Goal: Task Accomplishment & Management: Manage account settings

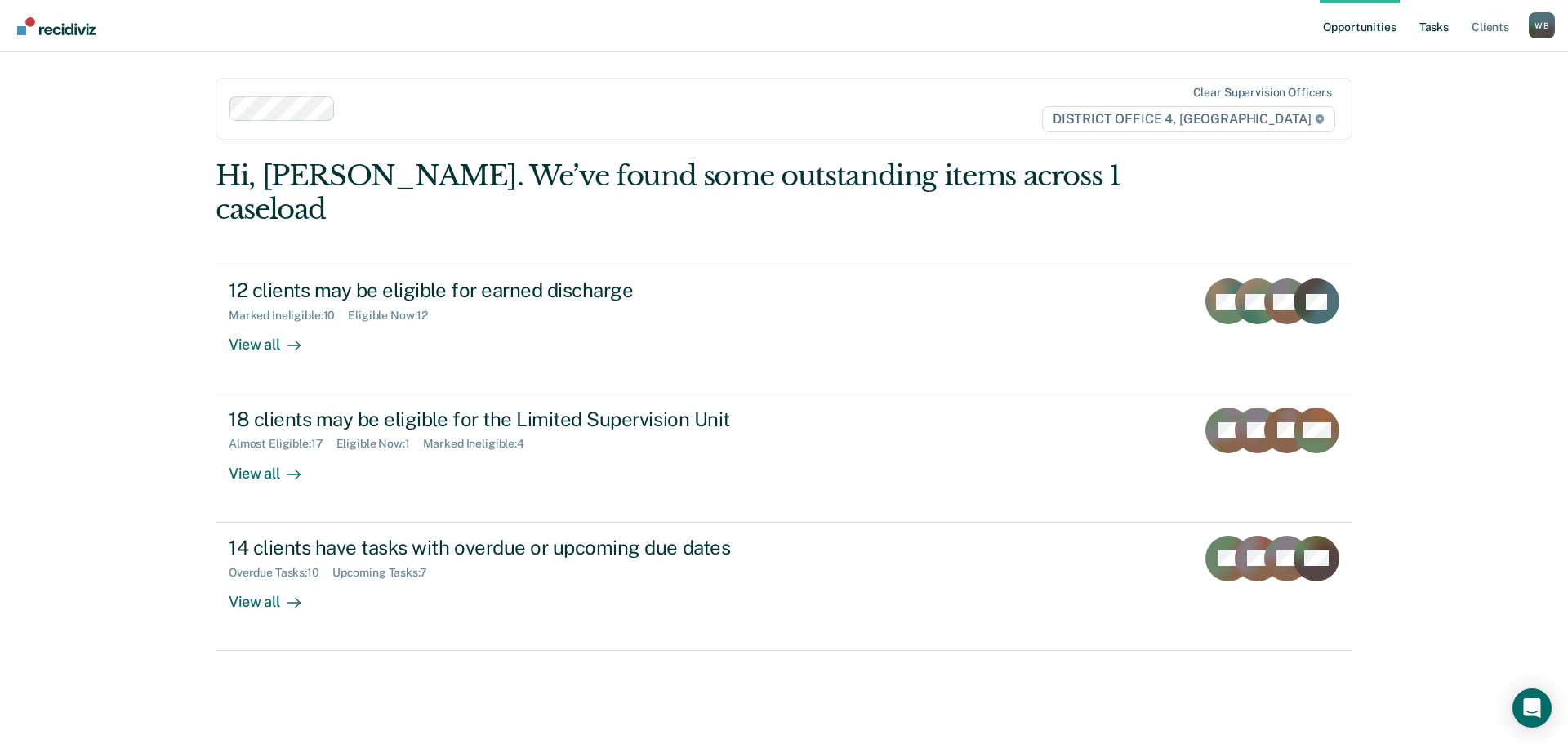
click at [1432, 36] on link "Tasks" at bounding box center [1434, 25] width 36 height 52
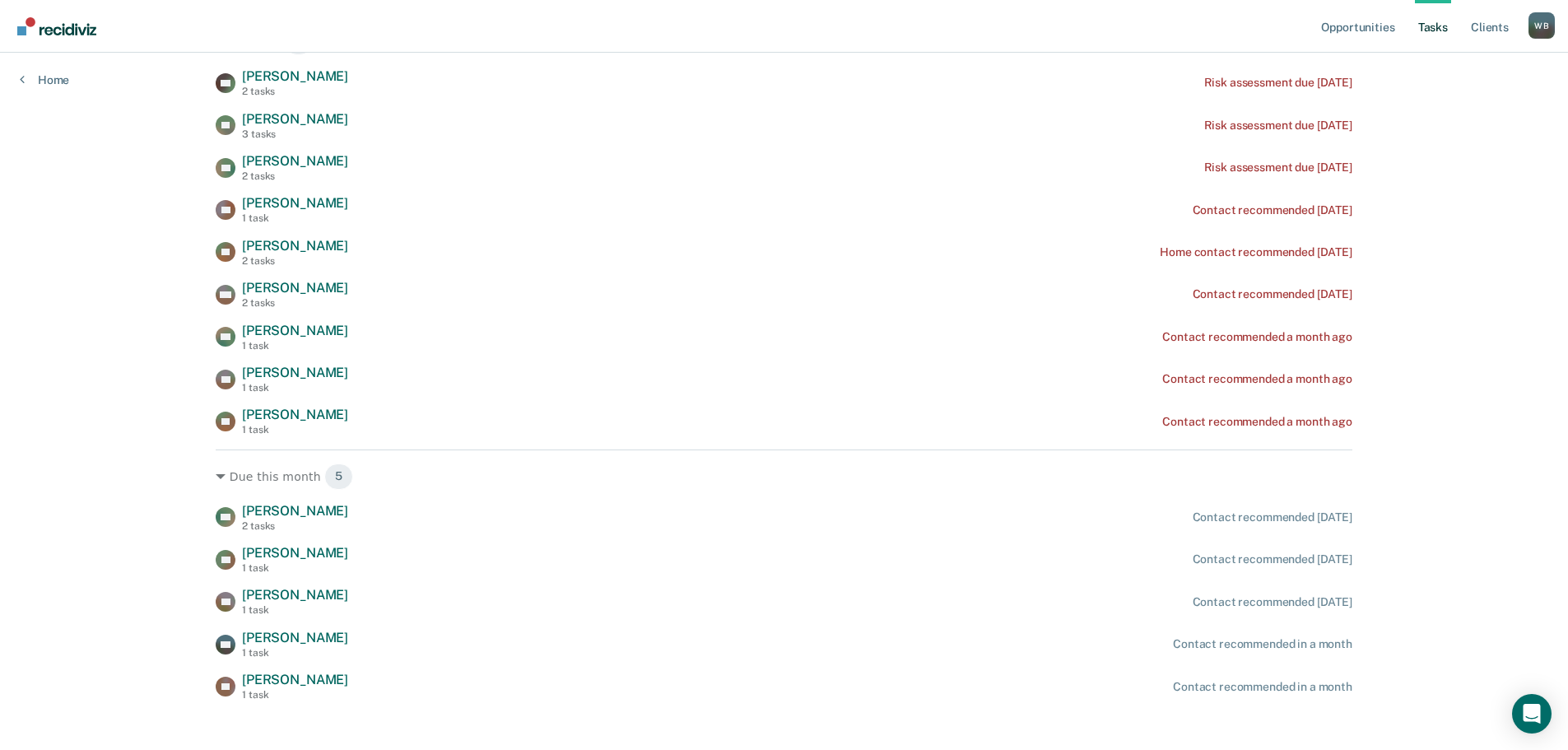
scroll to position [296, 0]
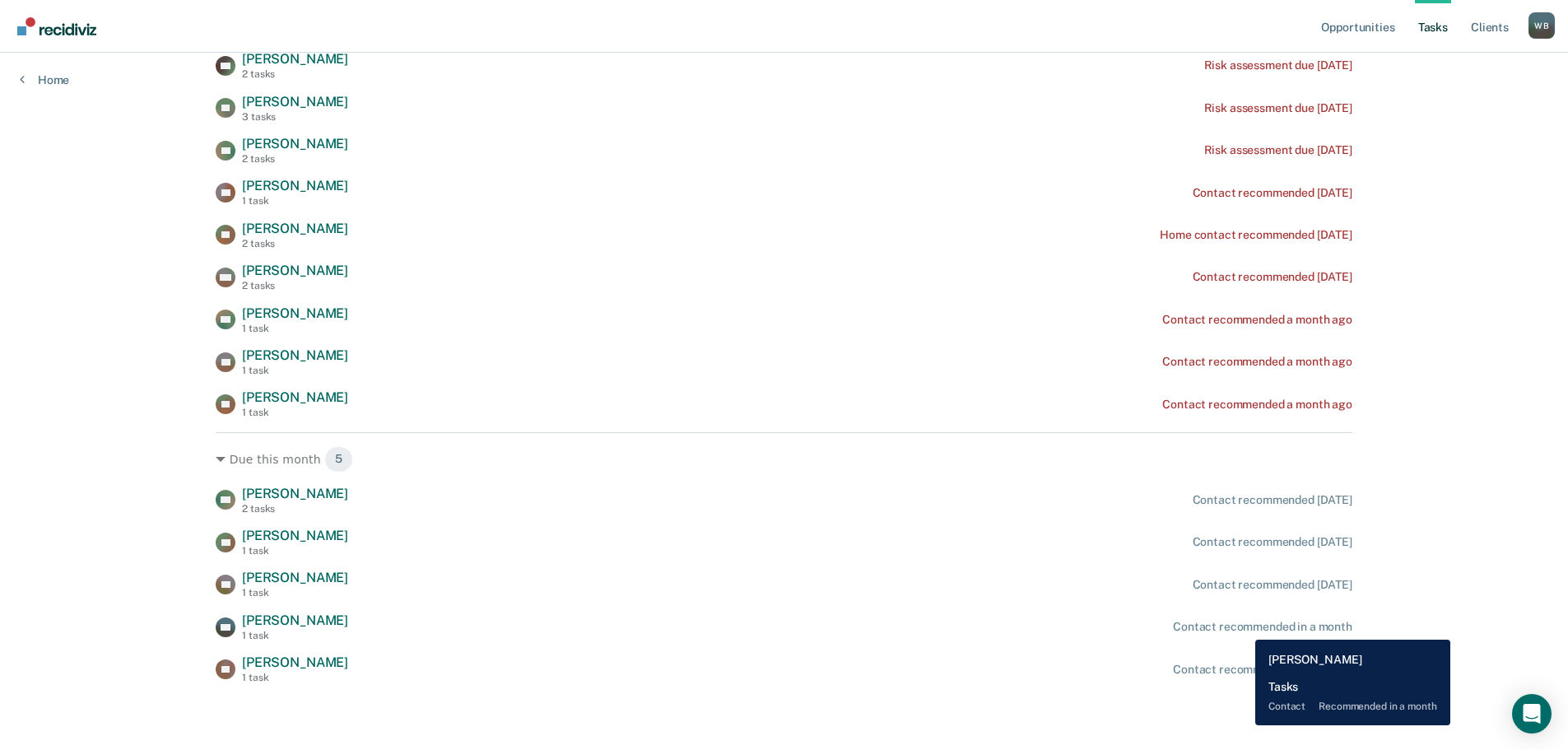
click at [1243, 627] on div "Contact recommended in a month" at bounding box center [1263, 626] width 180 height 14
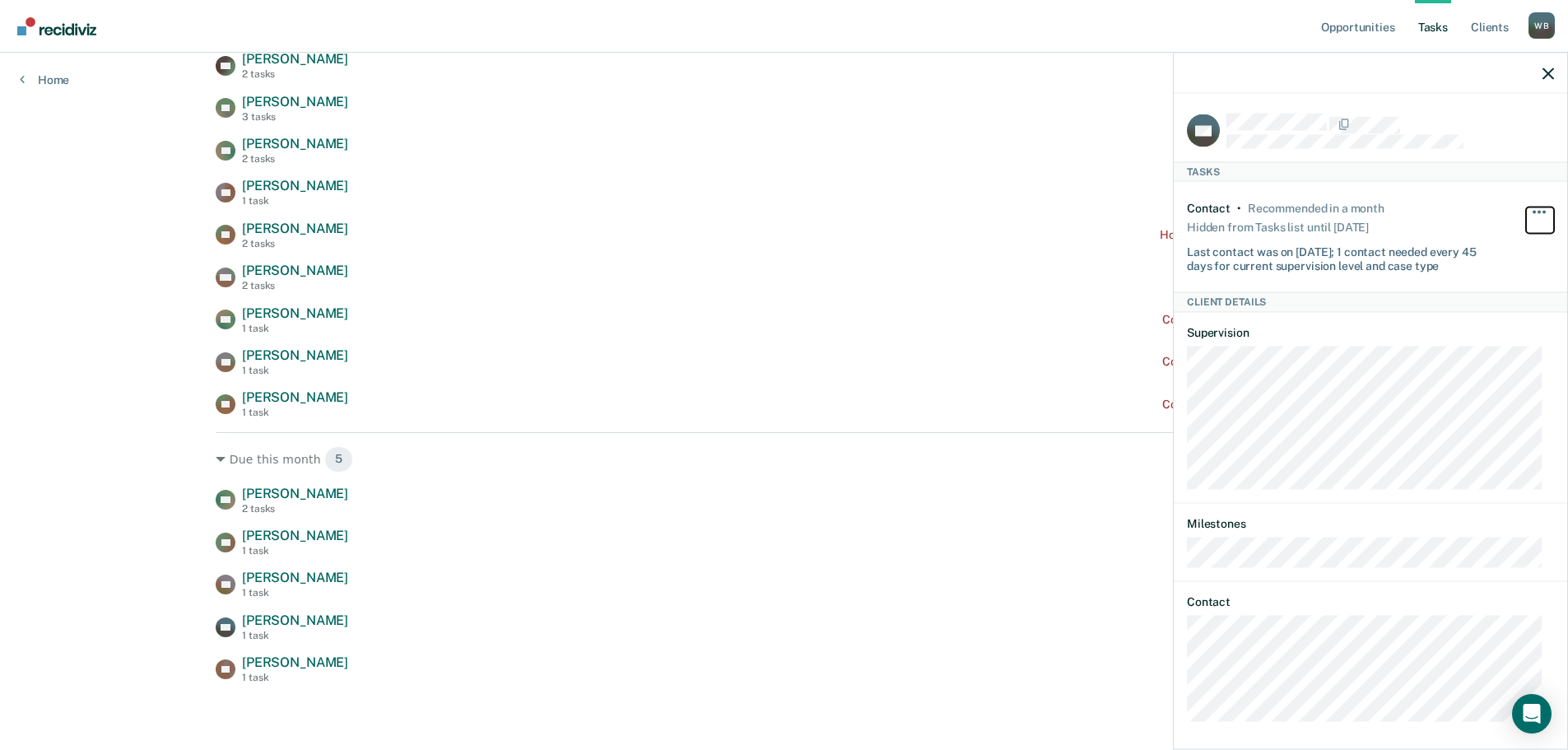
click at [1527, 208] on button "button" at bounding box center [1540, 219] width 28 height 27
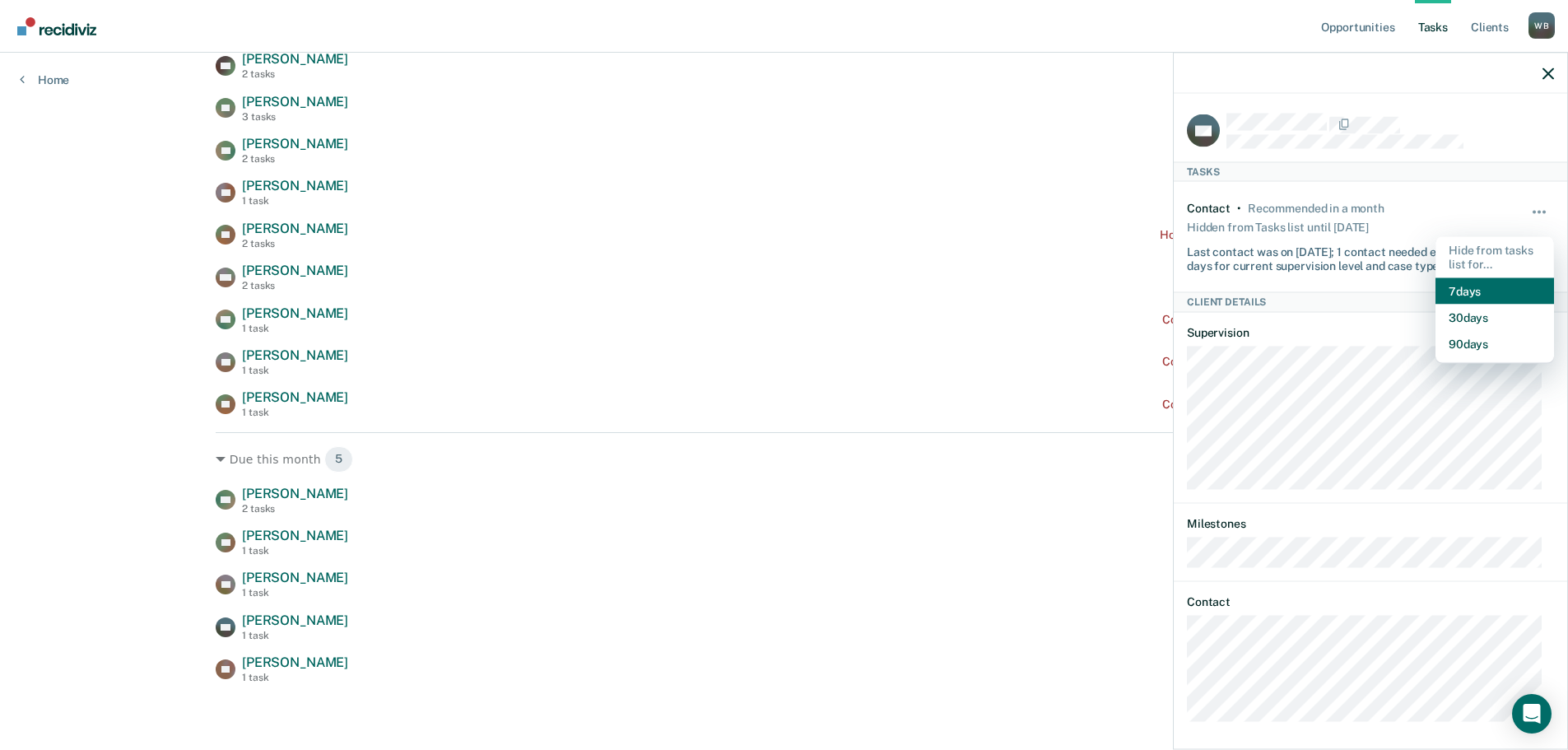
click at [1467, 297] on button "7 days" at bounding box center [1495, 291] width 118 height 27
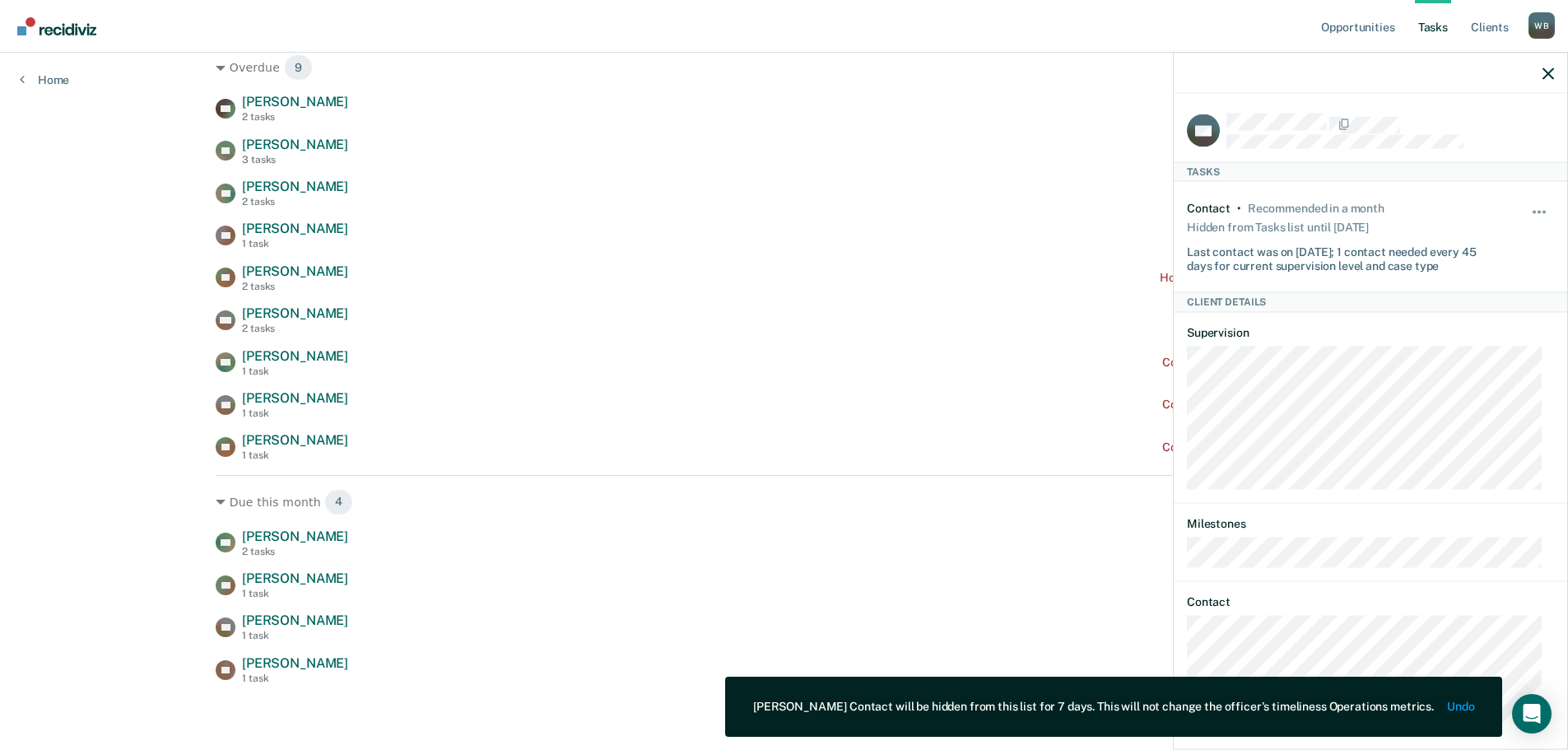
click at [1555, 75] on div at bounding box center [1370, 72] width 393 height 41
click at [1549, 75] on icon "button" at bounding box center [1549, 73] width 12 height 12
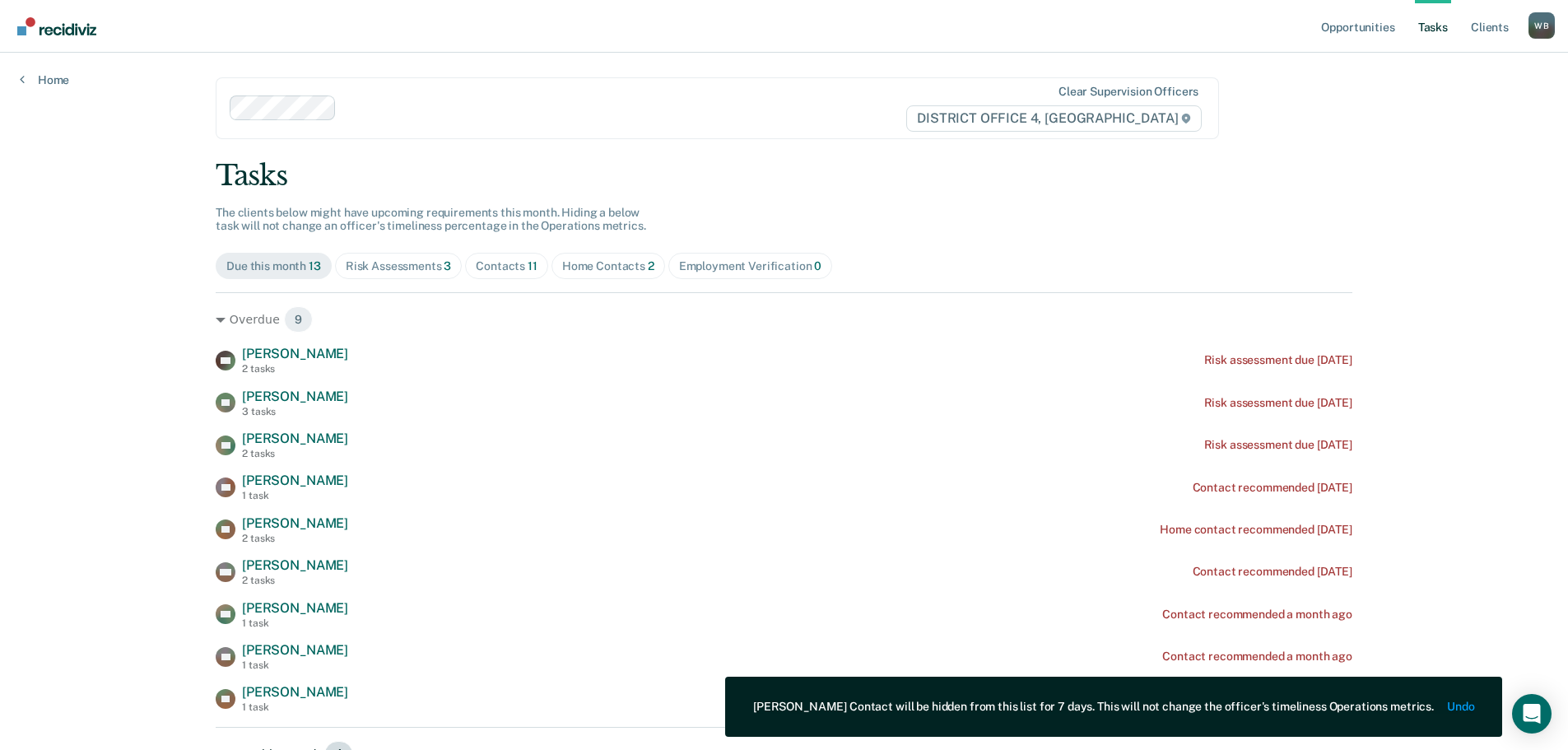
scroll to position [0, 0]
click at [492, 267] on div "Contacts 11" at bounding box center [506, 268] width 61 height 14
